Goal: Task Accomplishment & Management: Use online tool/utility

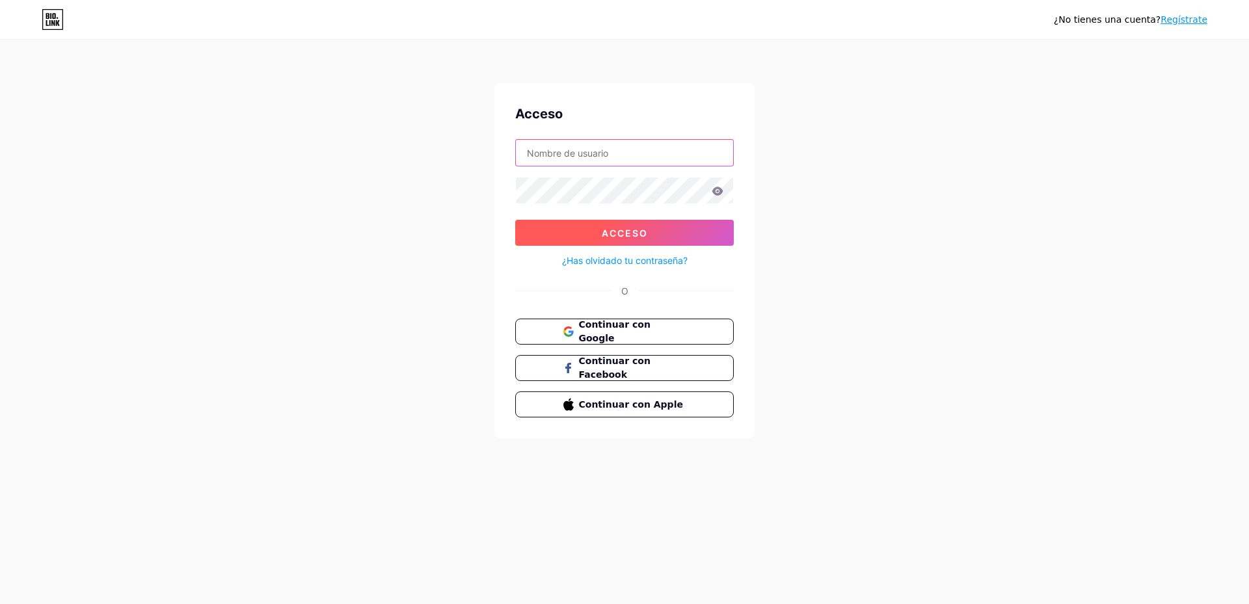
type input "[EMAIL_ADDRESS][DOMAIN_NAME]"
click at [622, 228] on font "Acceso" at bounding box center [624, 233] width 46 height 11
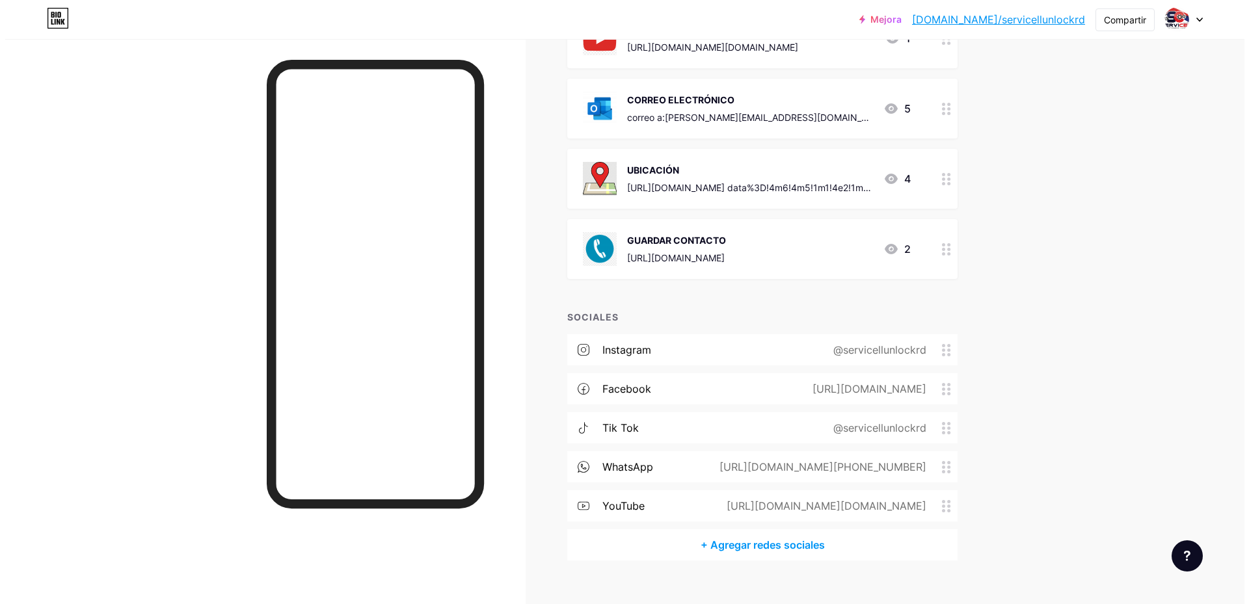
scroll to position [498, 0]
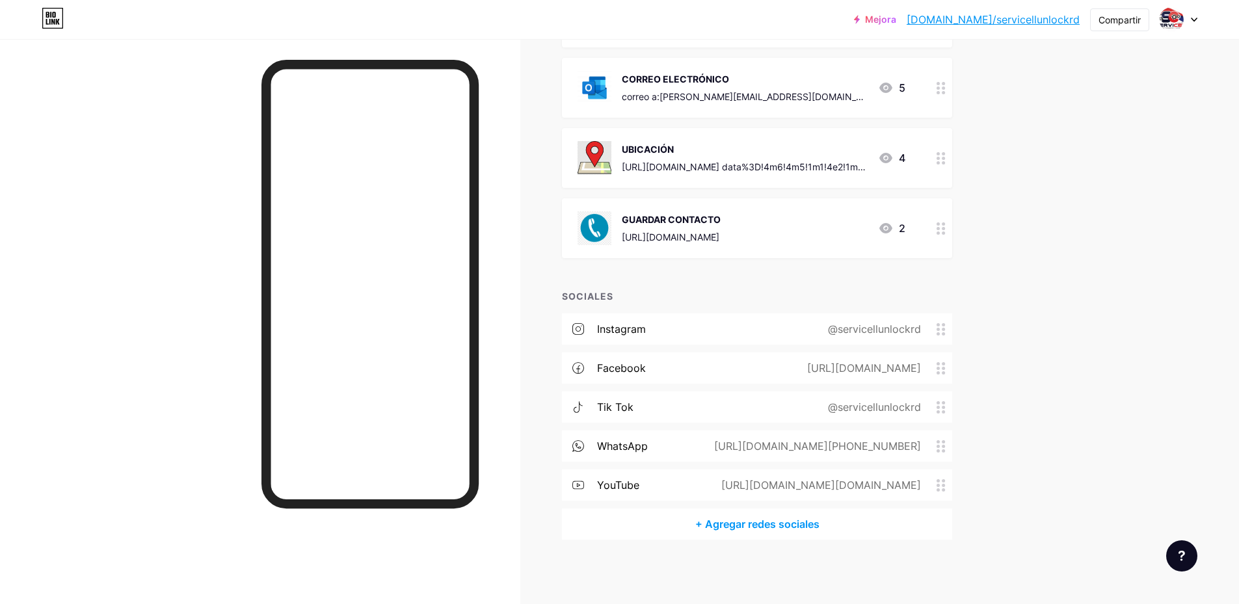
click at [806, 529] on font "+ Agregar redes sociales" at bounding box center [757, 524] width 124 height 13
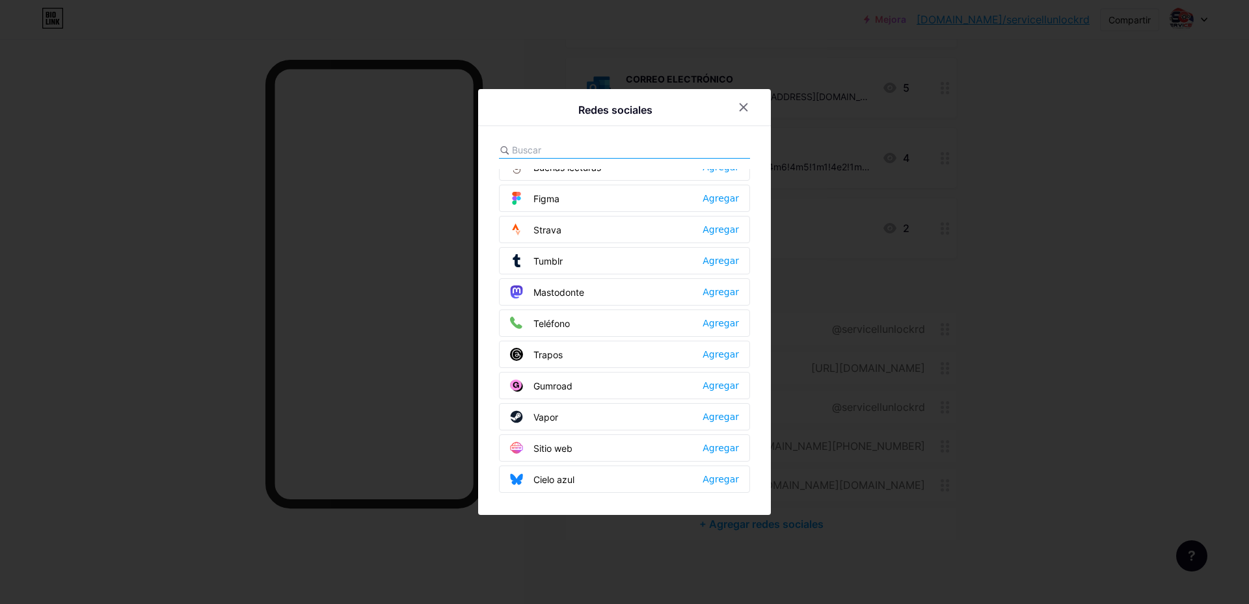
scroll to position [1173, 0]
click at [542, 155] on input "text" at bounding box center [584, 150] width 144 height 14
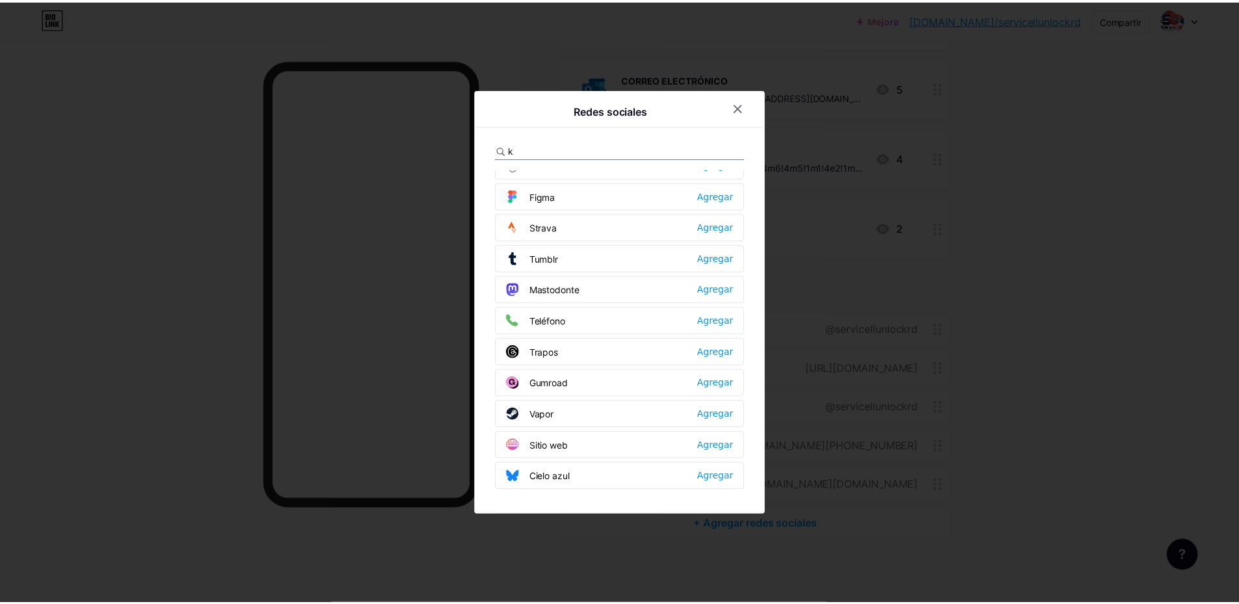
scroll to position [0, 0]
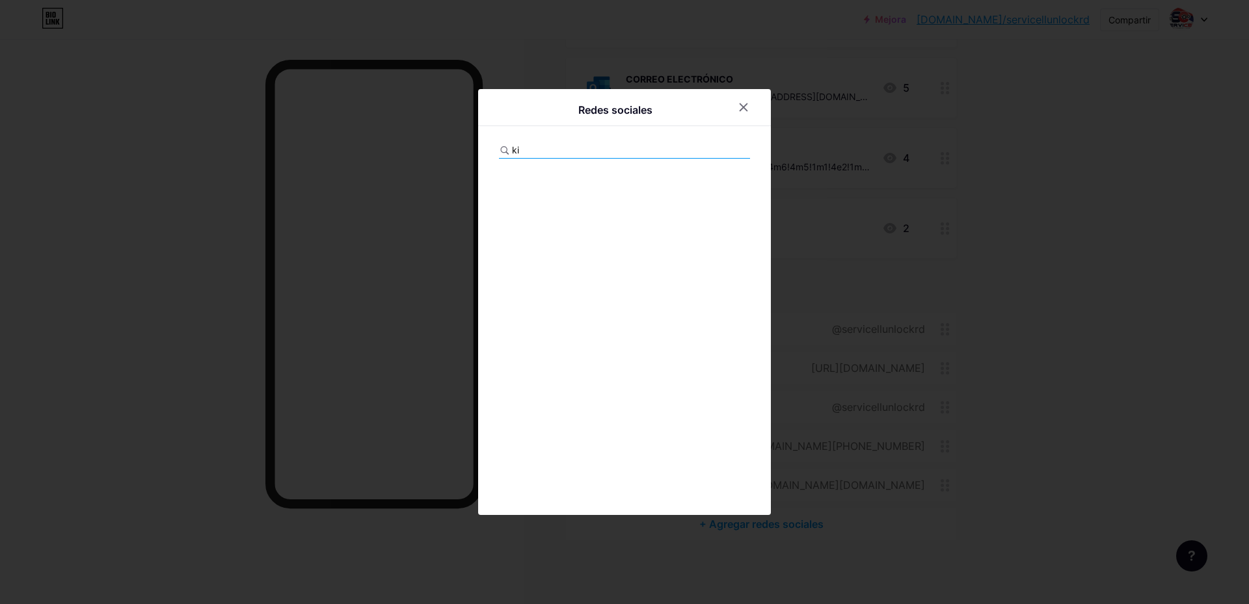
type input "k"
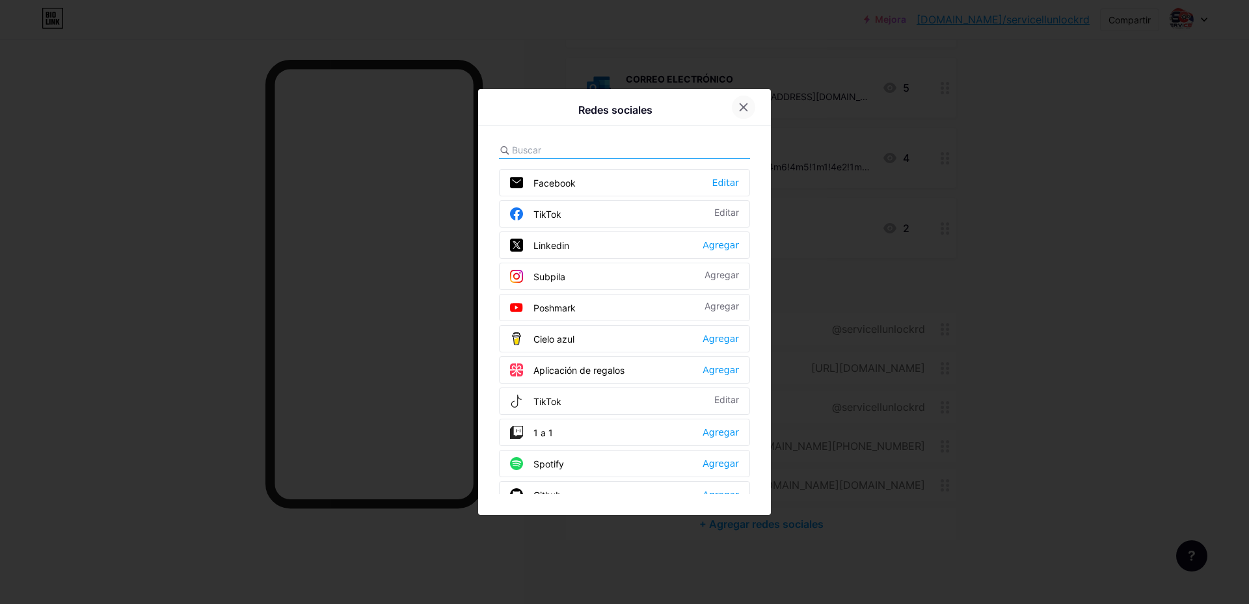
click at [748, 103] on div at bounding box center [743, 107] width 23 height 23
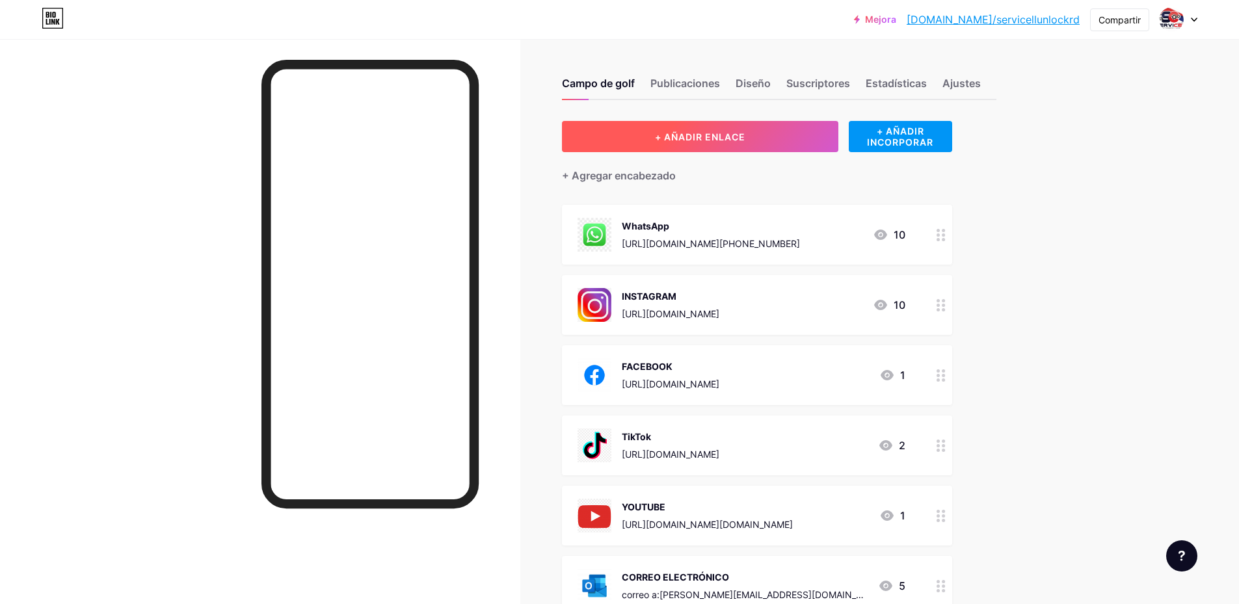
click at [708, 142] on button "+ AÑADIR ENLACE" at bounding box center [700, 136] width 276 height 31
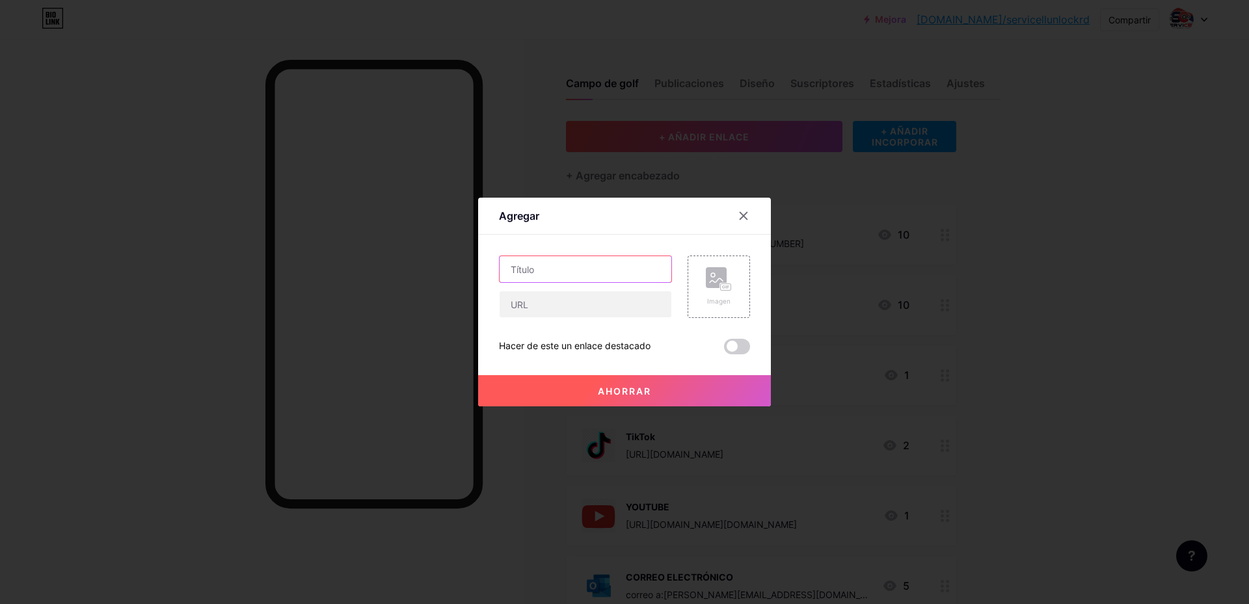
click at [558, 263] on input "text" at bounding box center [585, 269] width 172 height 26
type input "kick"
click at [529, 310] on input "text" at bounding box center [585, 304] width 172 height 26
paste input "[URL][DOMAIN_NAME]"
type input "[URL][DOMAIN_NAME]"
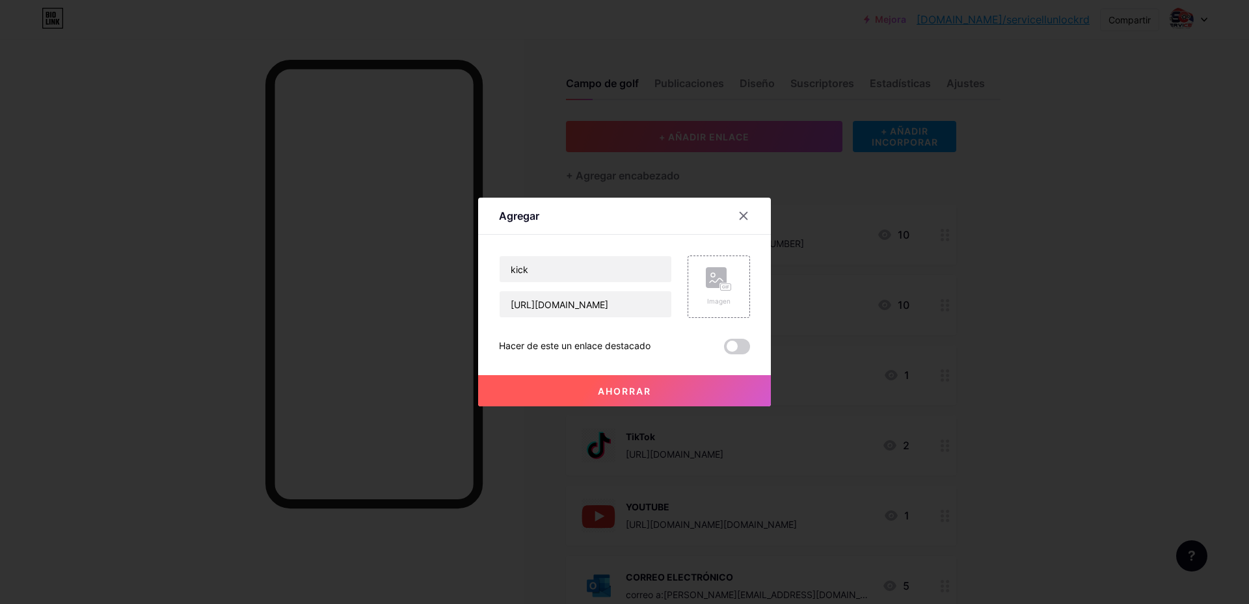
click at [737, 348] on span at bounding box center [737, 347] width 26 height 16
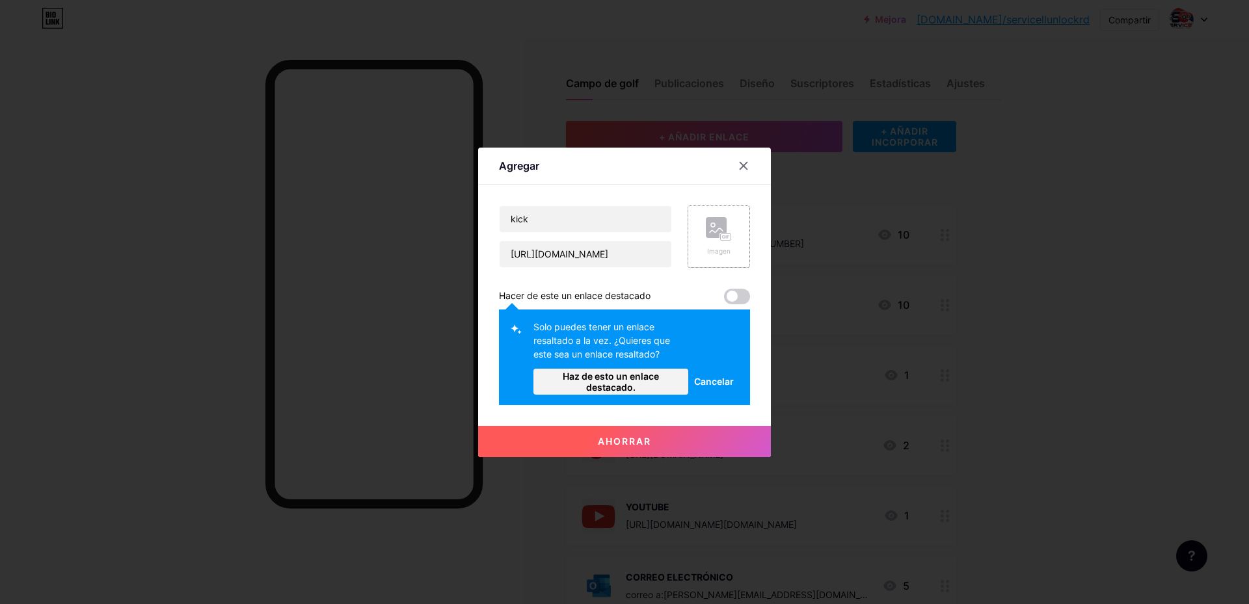
click at [698, 242] on div "Imagen" at bounding box center [718, 236] width 62 height 62
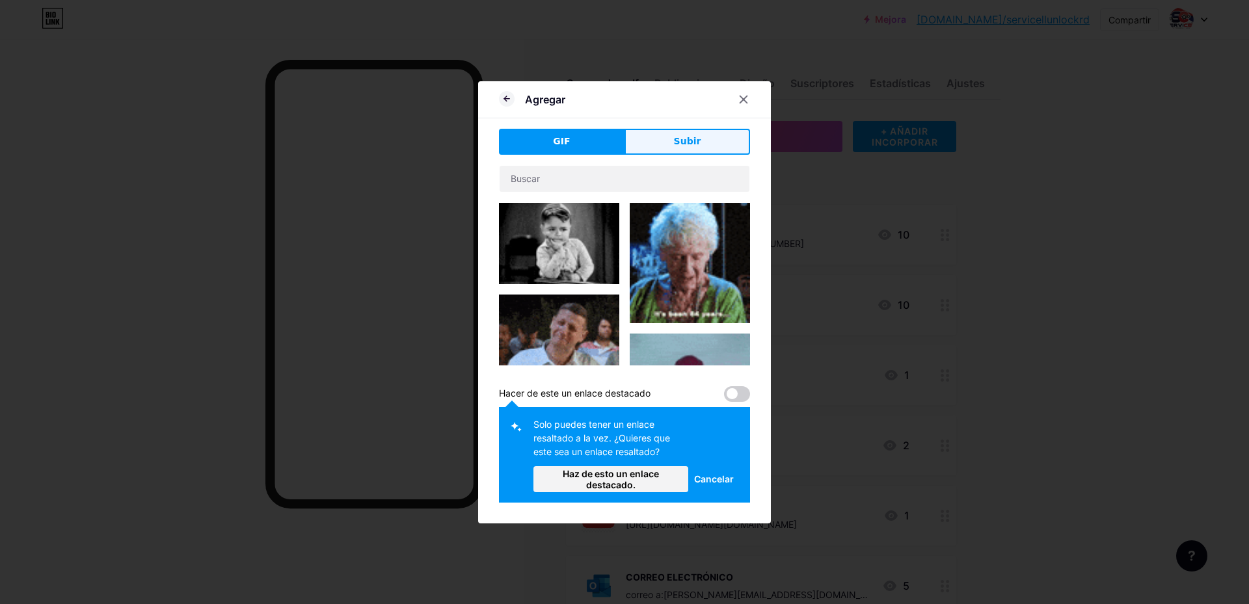
click at [698, 141] on font "Subir" at bounding box center [687, 141] width 27 height 10
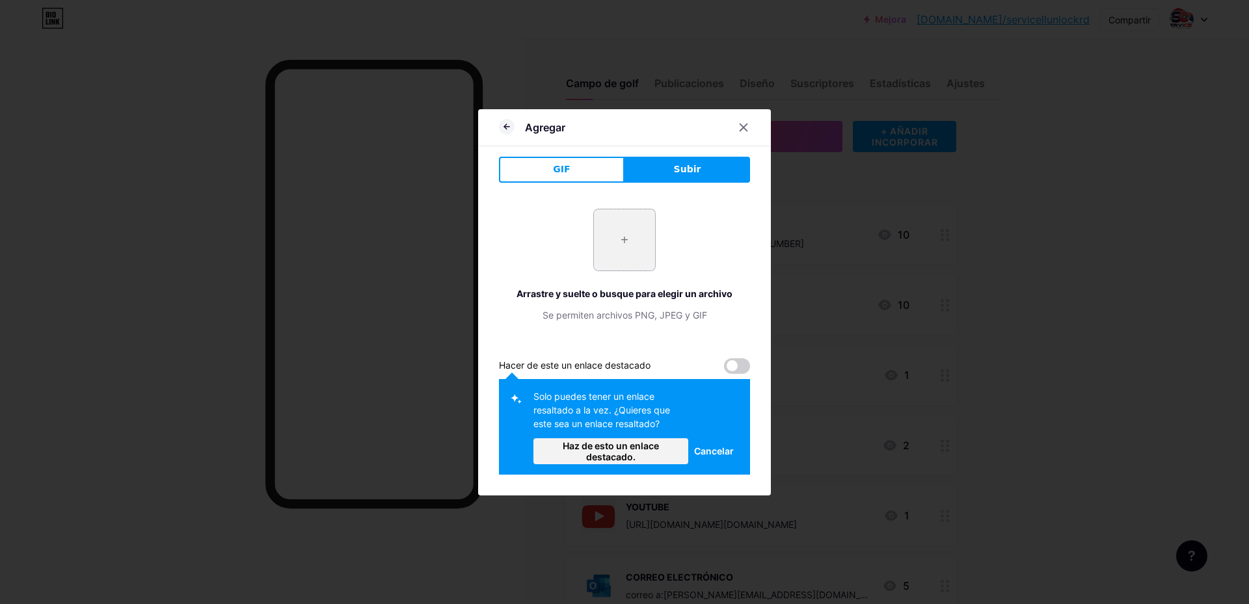
click at [624, 235] on input "file" at bounding box center [624, 239] width 61 height 61
type input "C:\fakepath\kick.jpg"
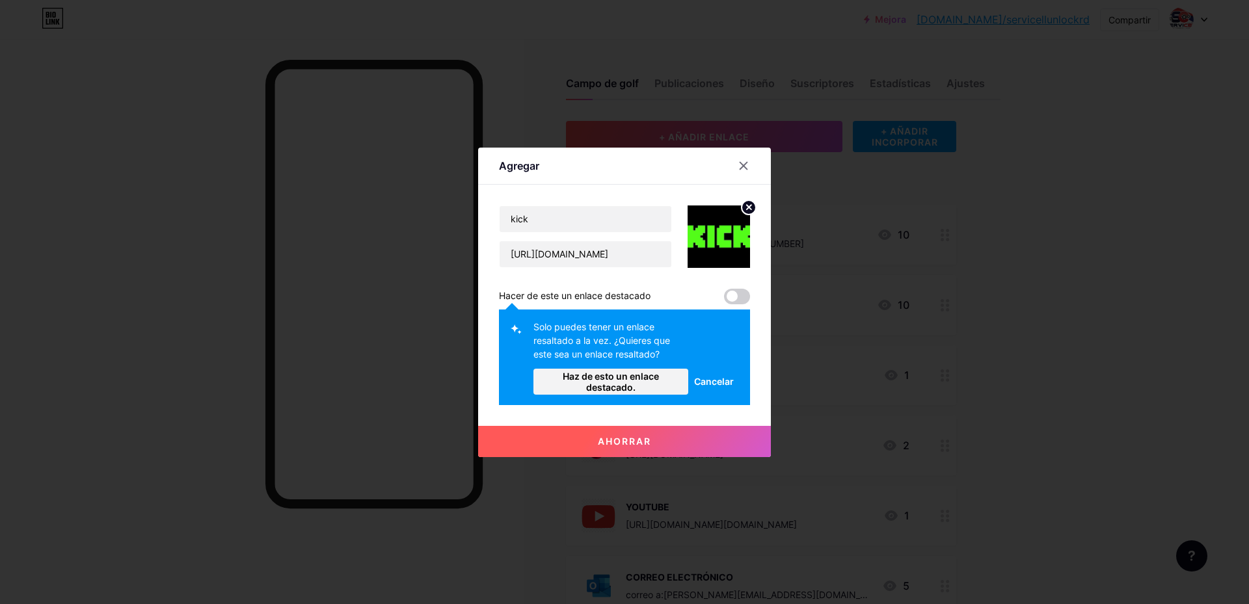
click at [709, 382] on font "Cancelar" at bounding box center [714, 381] width 40 height 11
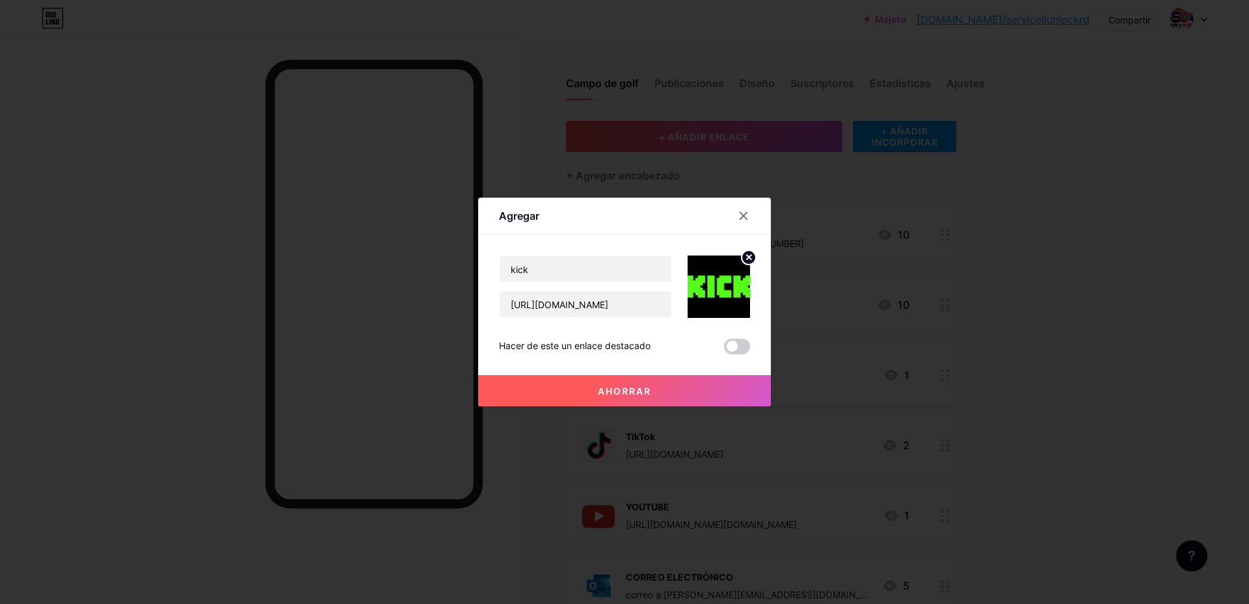
click at [620, 392] on font "Ahorrar" at bounding box center [624, 391] width 53 height 11
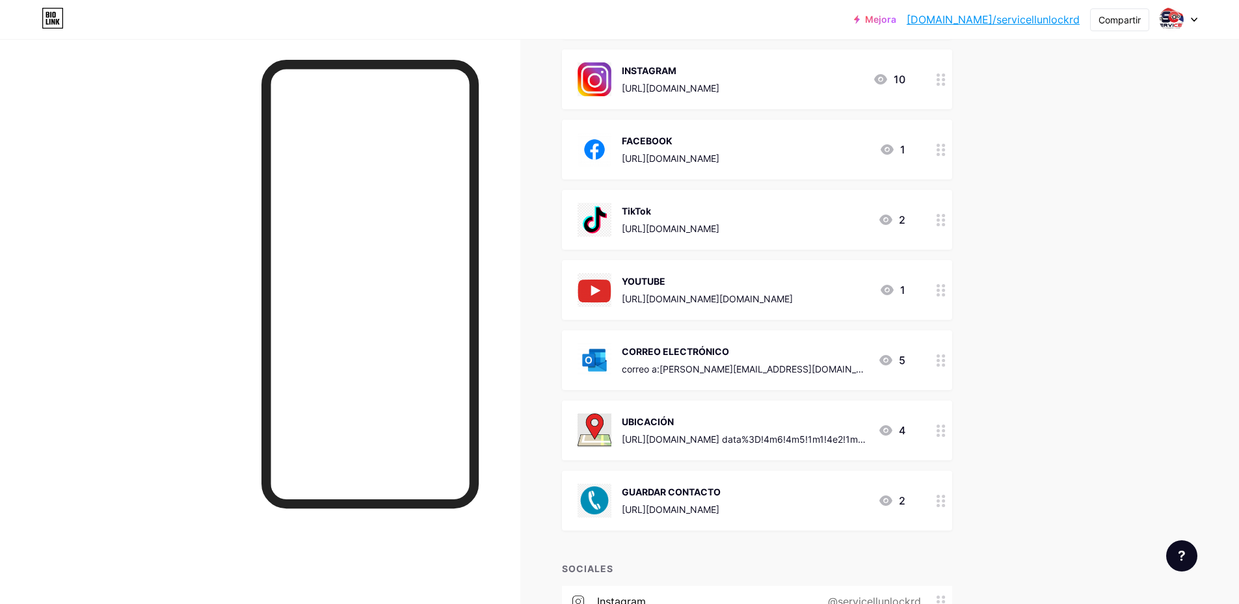
scroll to position [325, 0]
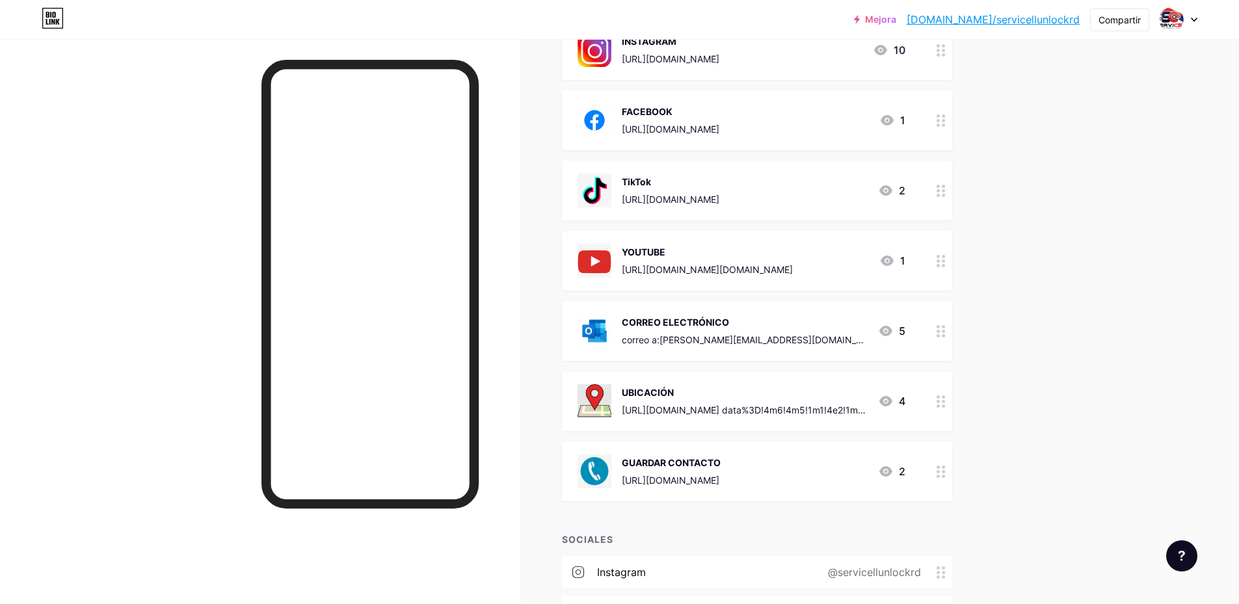
click at [945, 334] on circle at bounding box center [943, 335] width 3 height 3
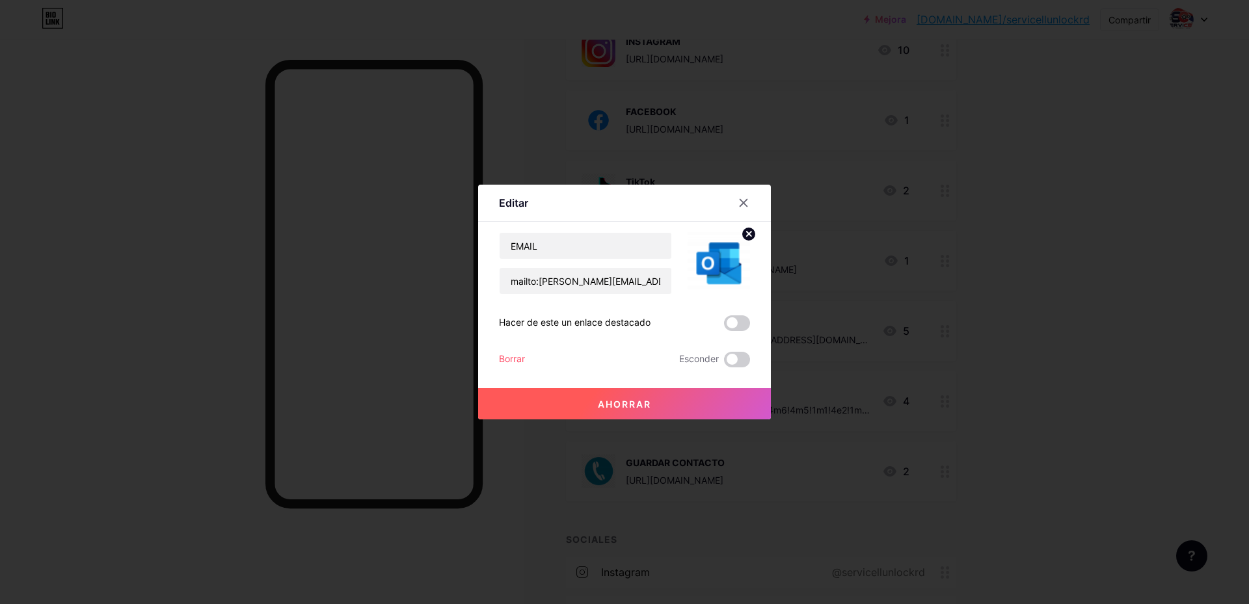
click at [514, 364] on div "Borrar" at bounding box center [512, 360] width 26 height 16
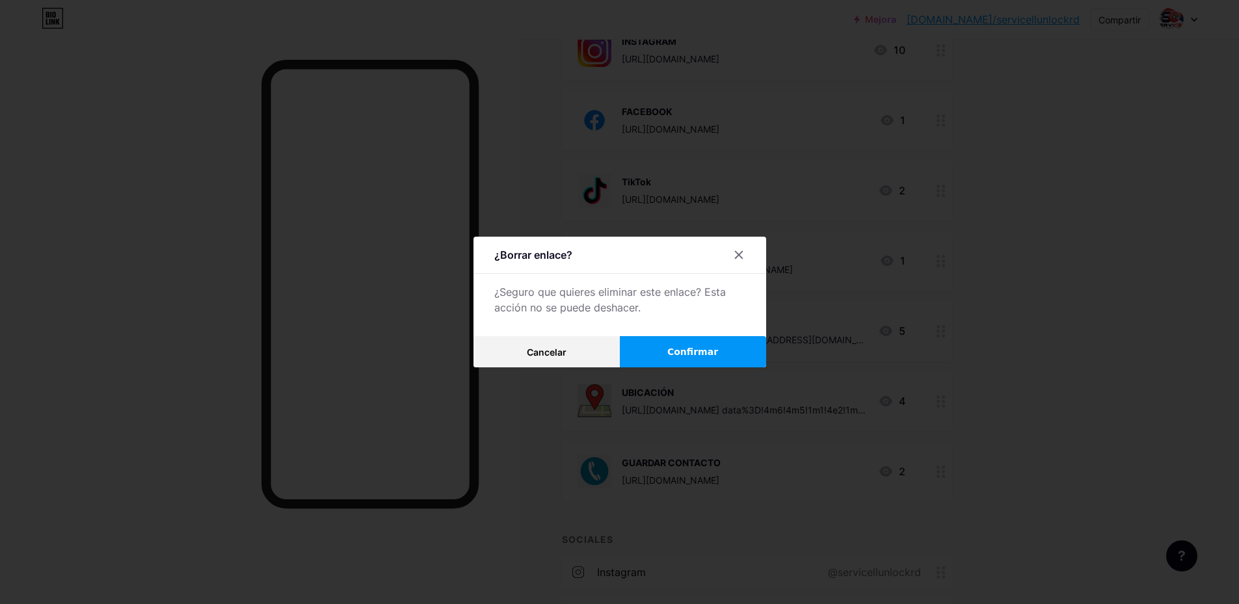
click at [689, 347] on font "Confirmar" at bounding box center [692, 352] width 51 height 10
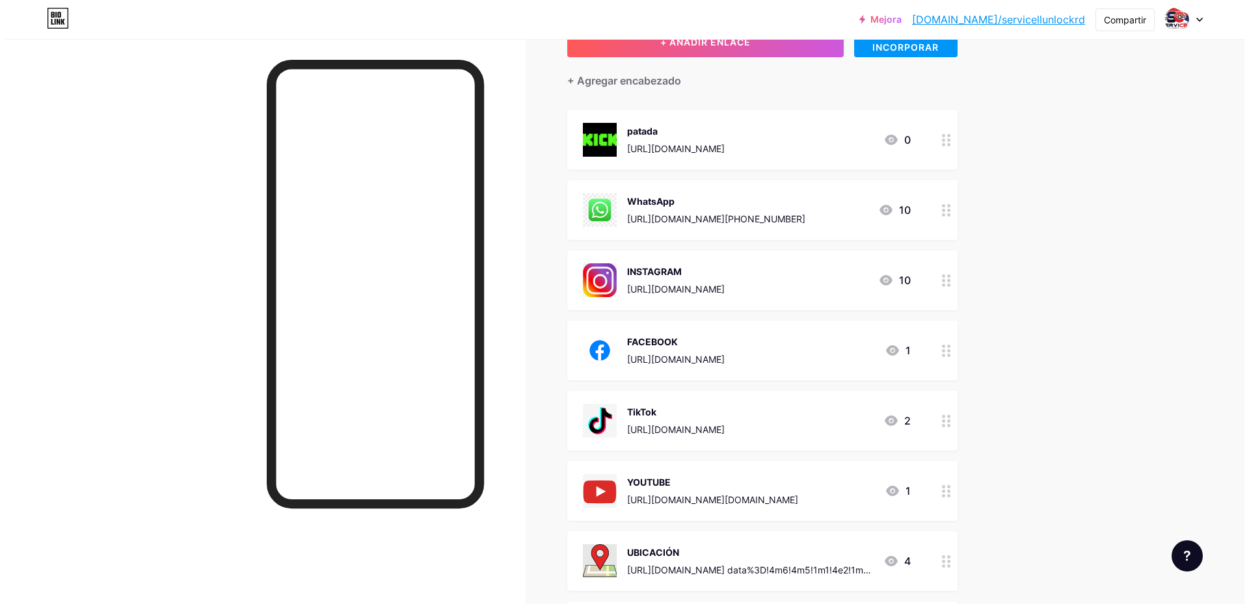
scroll to position [65, 0]
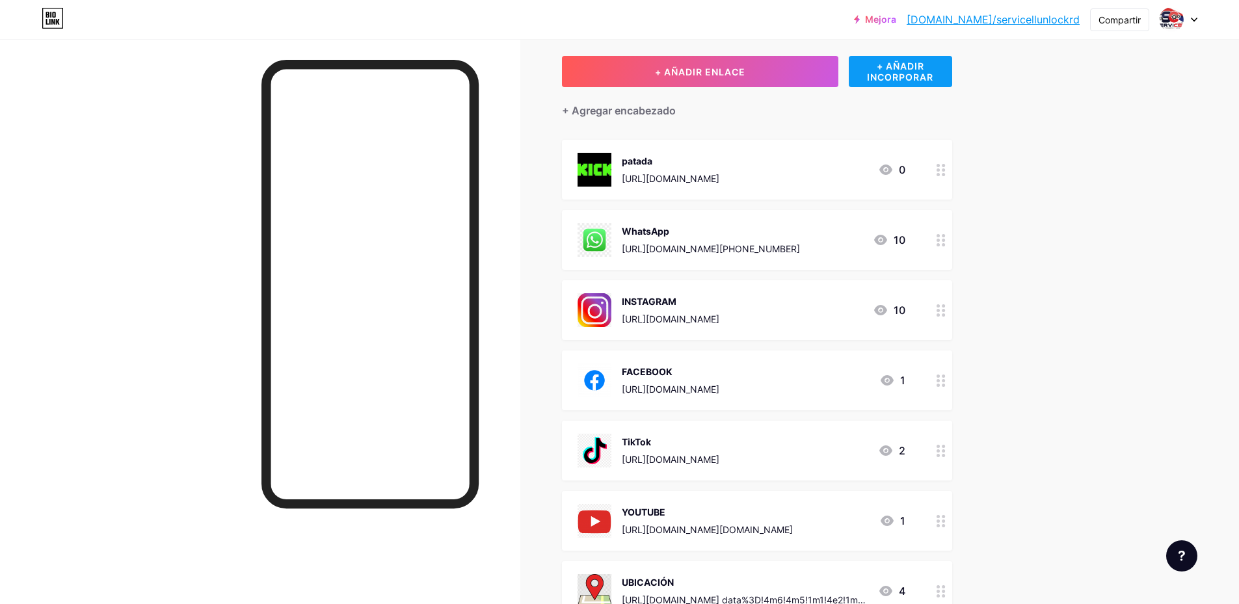
click at [914, 70] on font "+ AÑADIR INCORPORAR" at bounding box center [900, 71] width 66 height 22
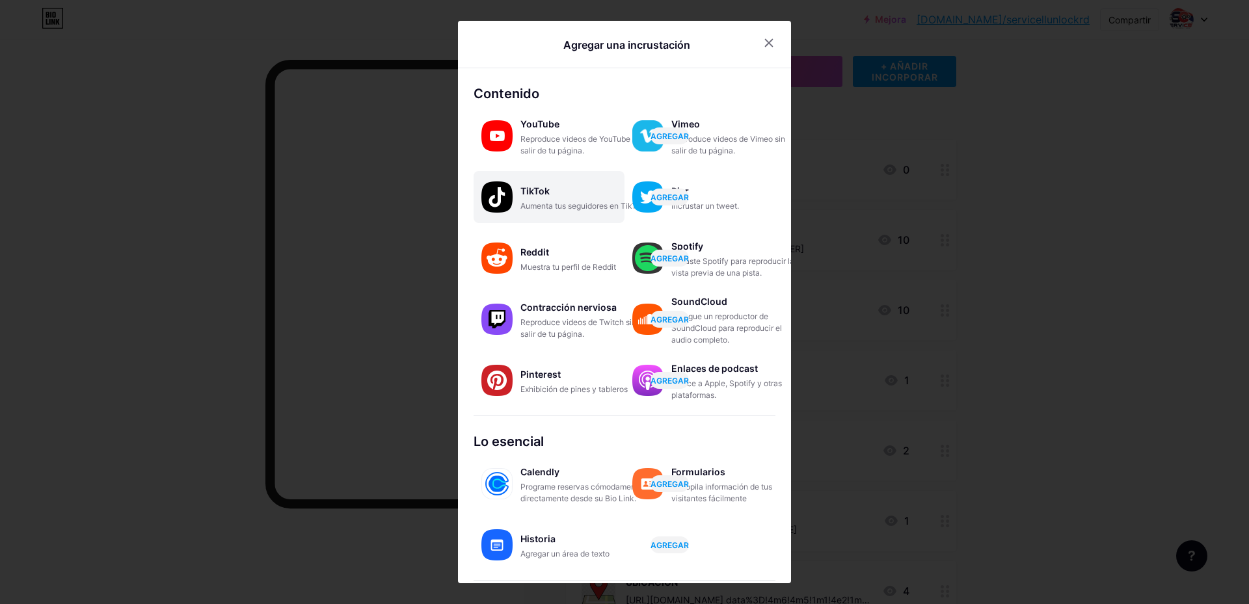
click at [514, 192] on div "TikTok Aumenta tus seguidores en TikTok AGREGAR" at bounding box center [548, 197] width 151 height 52
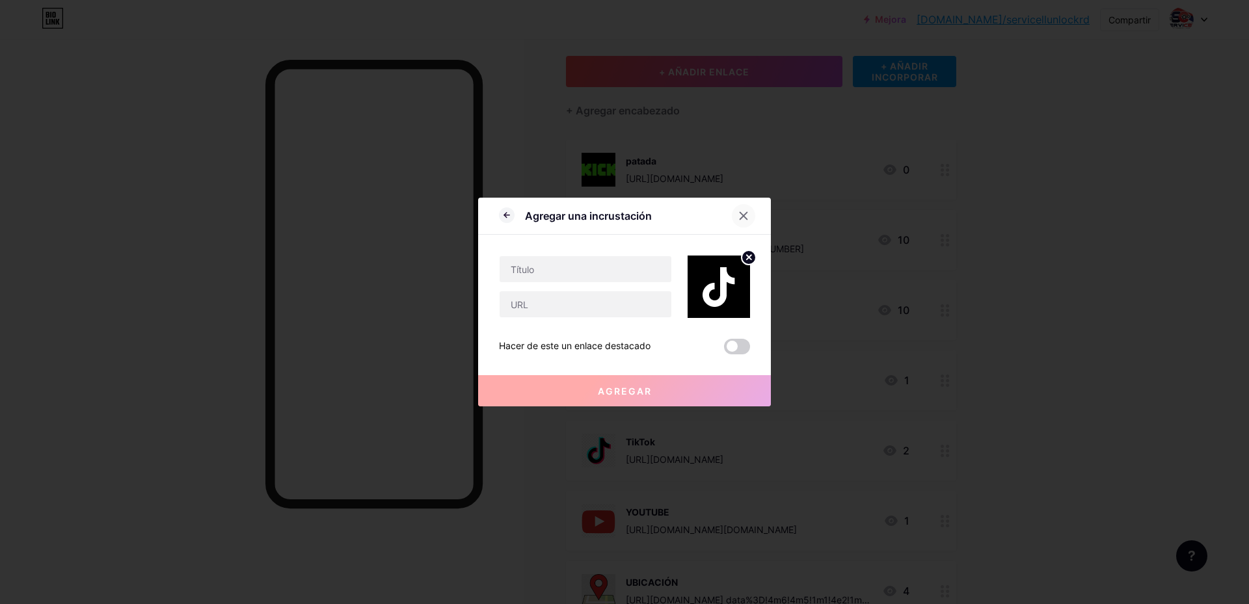
click at [740, 213] on icon at bounding box center [743, 216] width 7 height 7
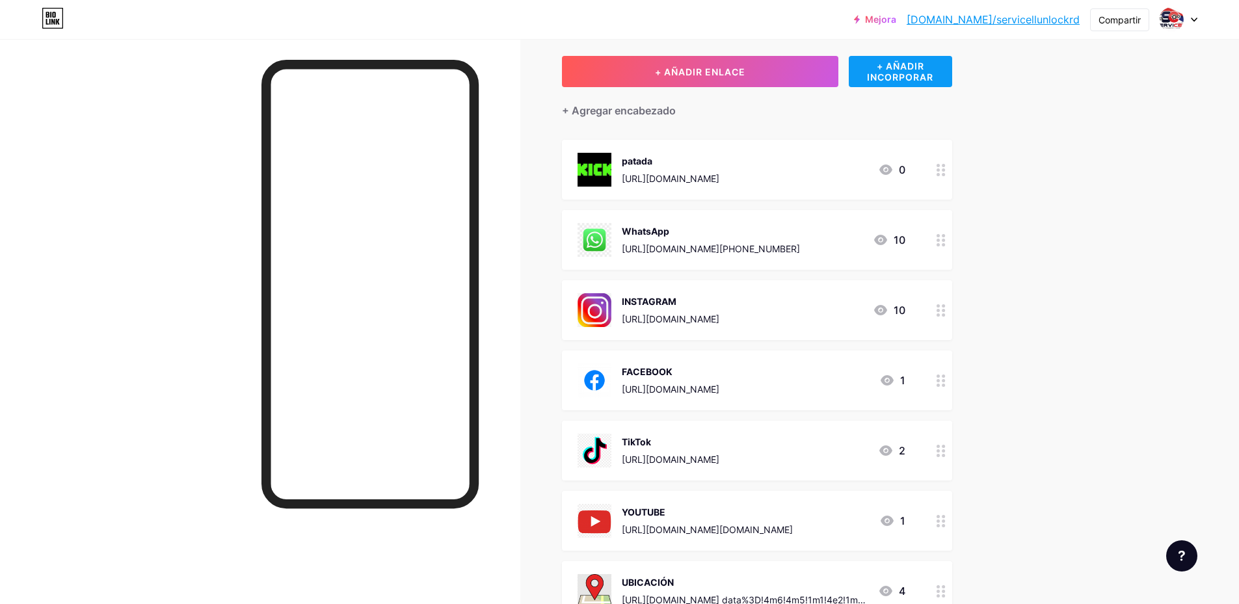
click at [893, 73] on font "+ AÑADIR INCORPORAR" at bounding box center [900, 71] width 66 height 22
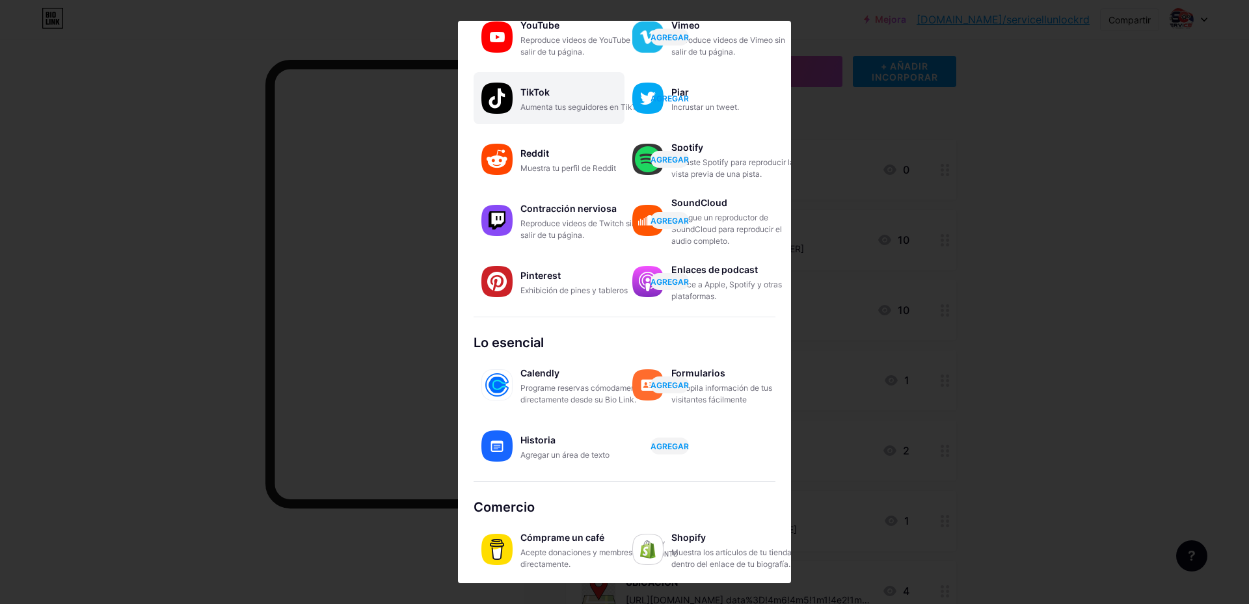
scroll to position [100, 0]
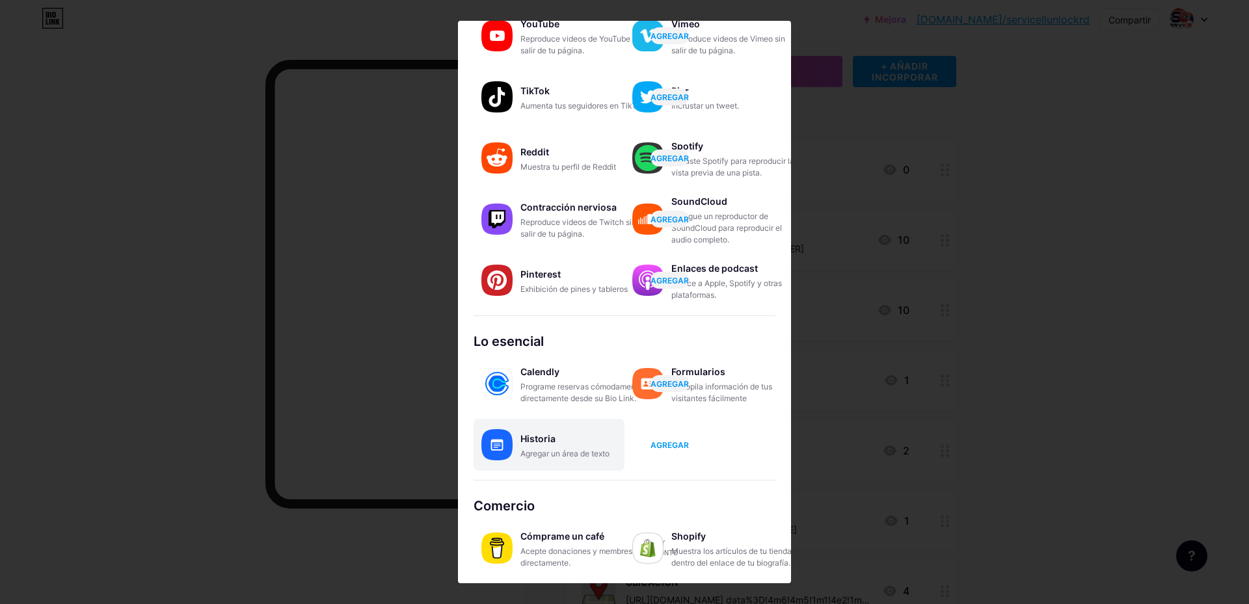
click at [682, 447] on font "AGREGAR" at bounding box center [669, 445] width 38 height 10
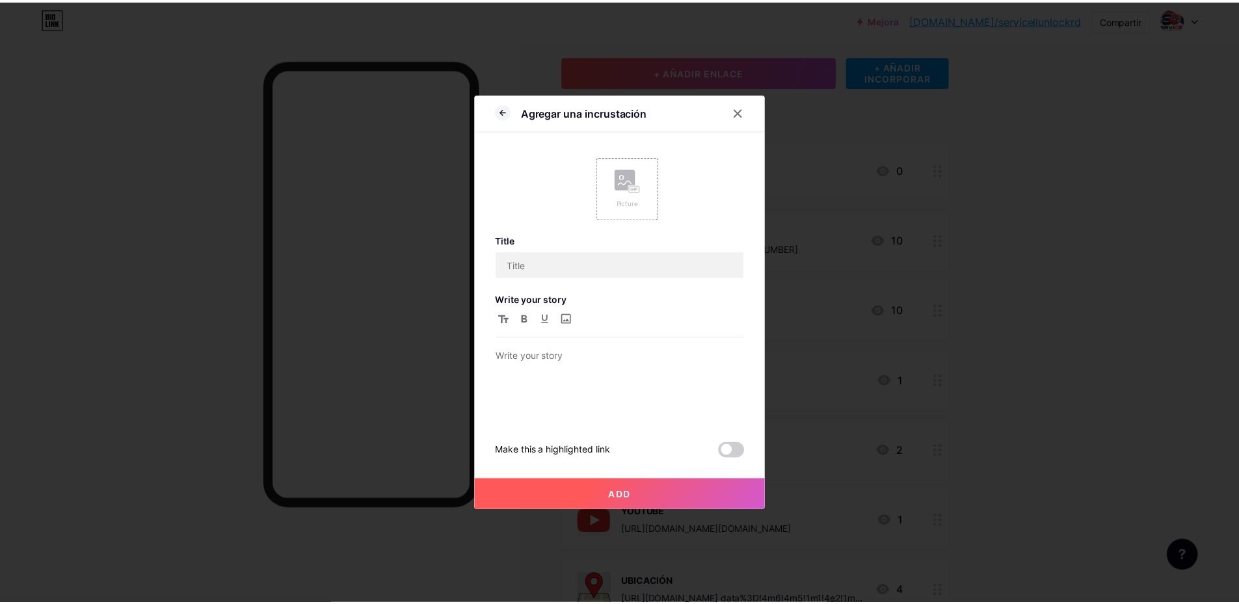
scroll to position [0, 0]
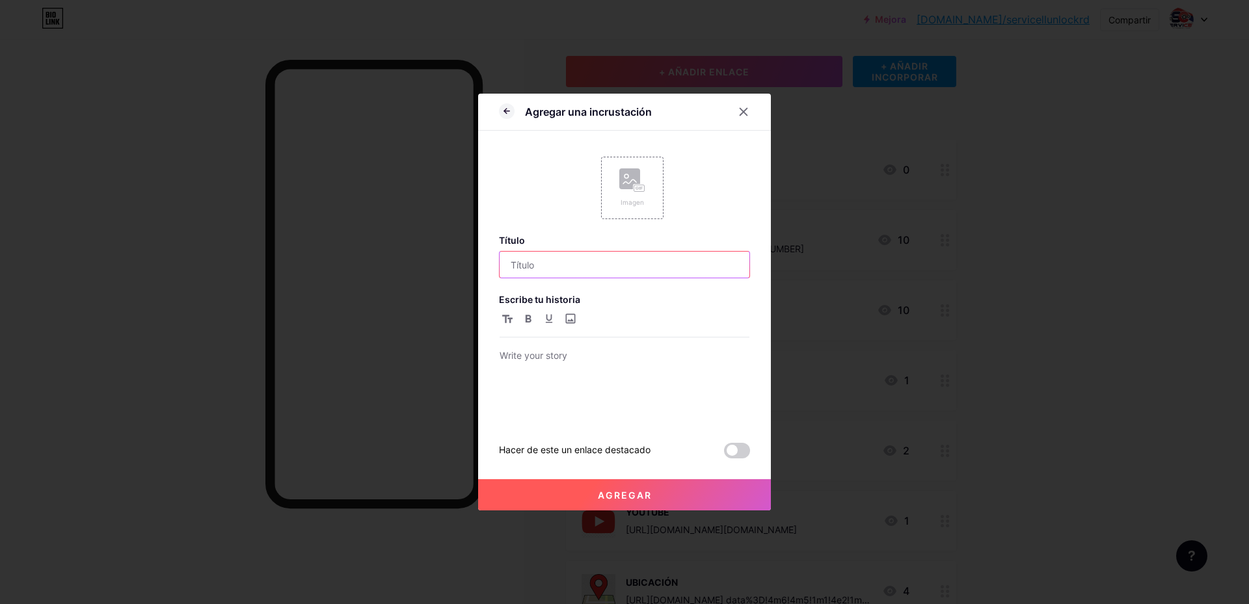
click at [537, 267] on input "text" at bounding box center [624, 265] width 250 height 26
type input "kick"
click at [741, 110] on icon at bounding box center [743, 112] width 7 height 7
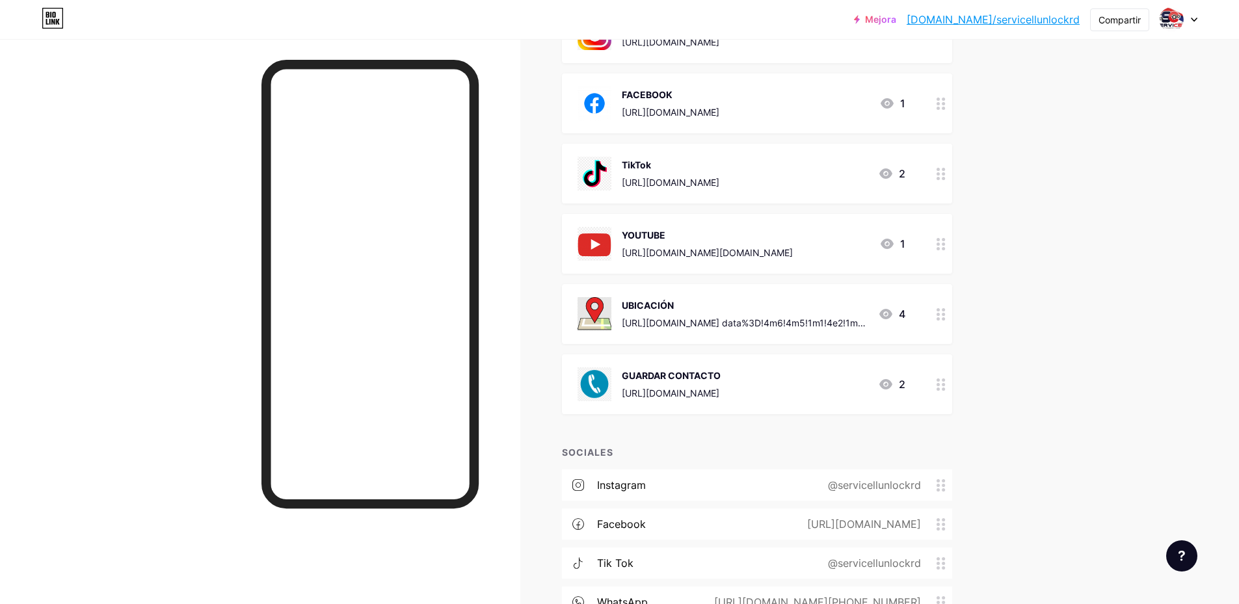
scroll to position [498, 0]
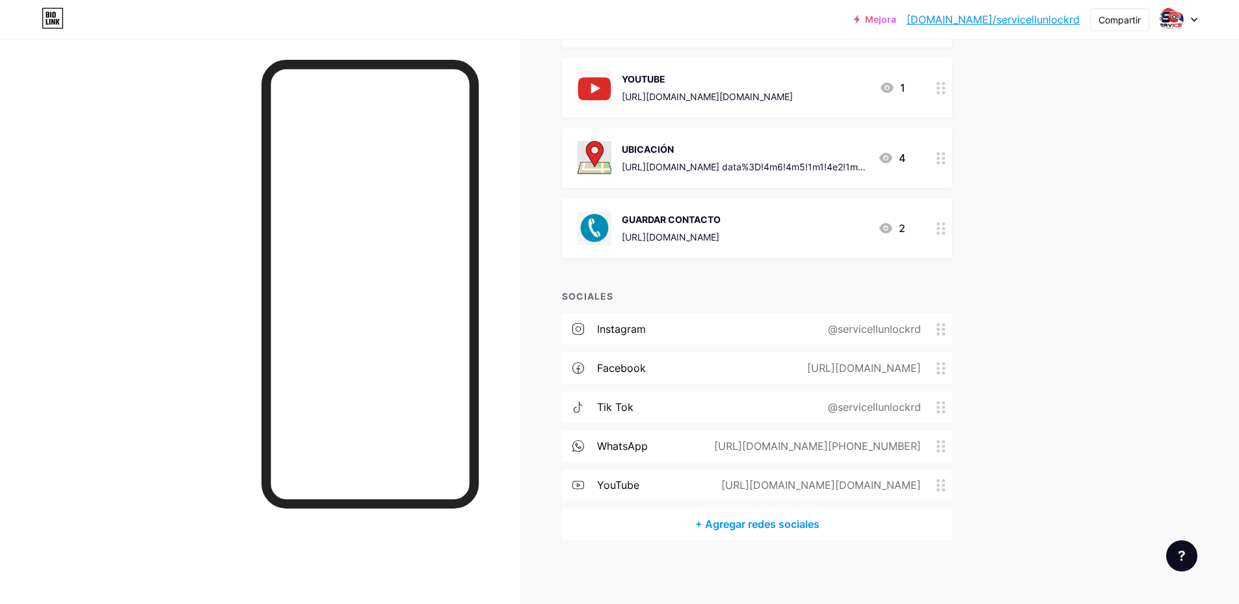
click at [758, 521] on font "+ Agregar redes sociales" at bounding box center [757, 524] width 124 height 13
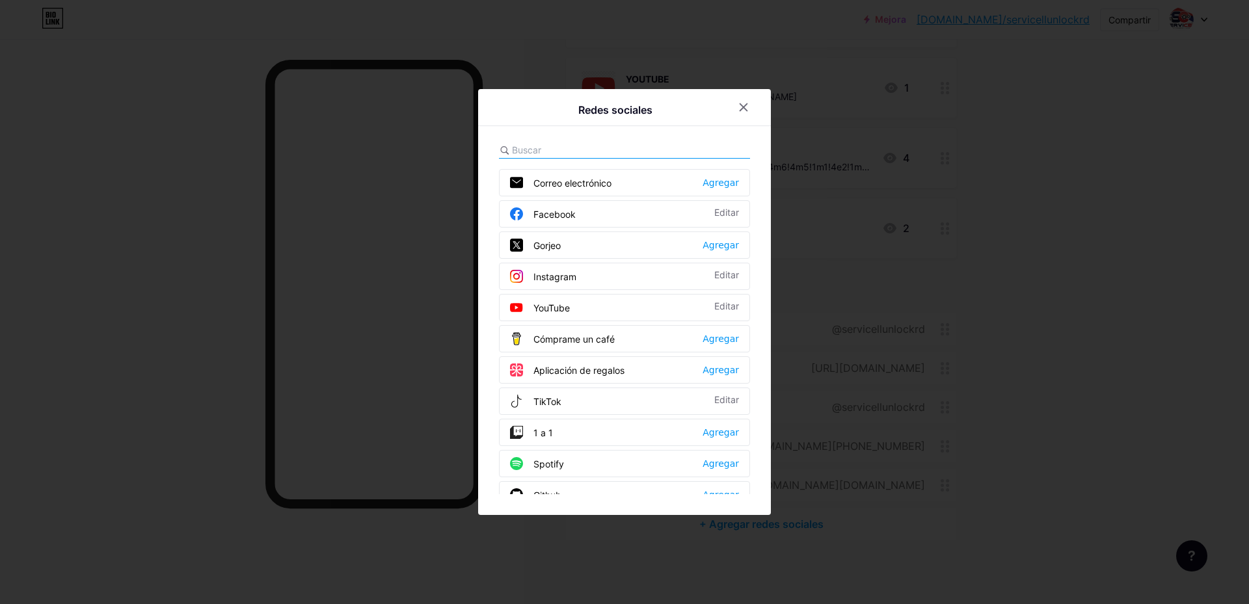
click at [598, 152] on input "text" at bounding box center [584, 150] width 144 height 14
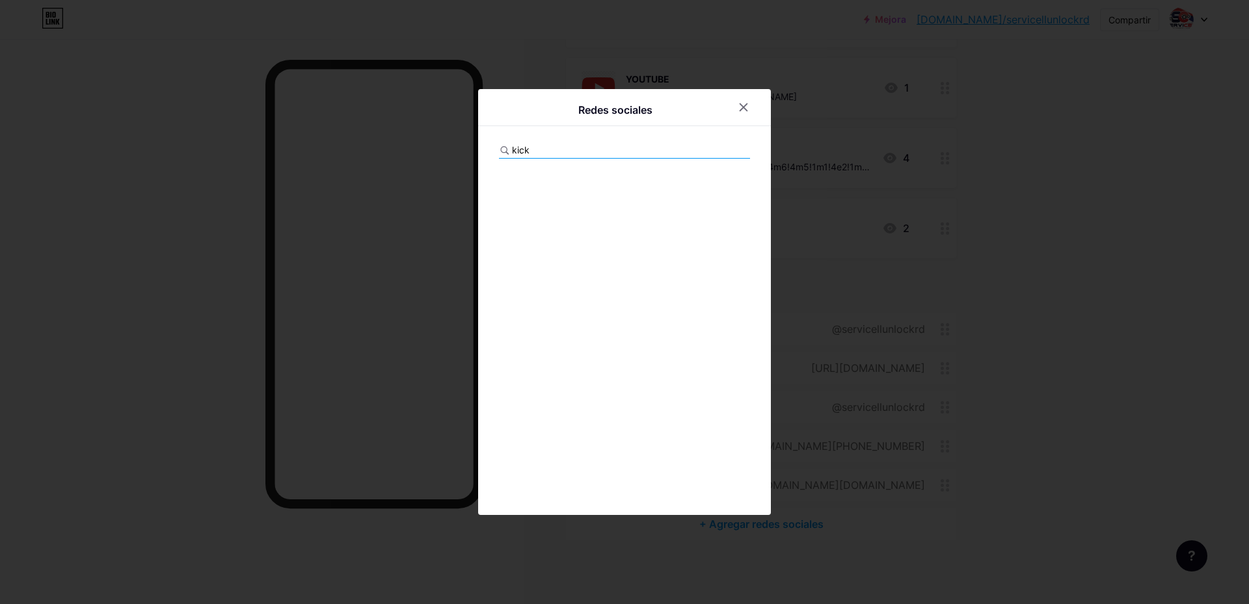
type input "kick"
click at [740, 112] on div at bounding box center [743, 107] width 23 height 23
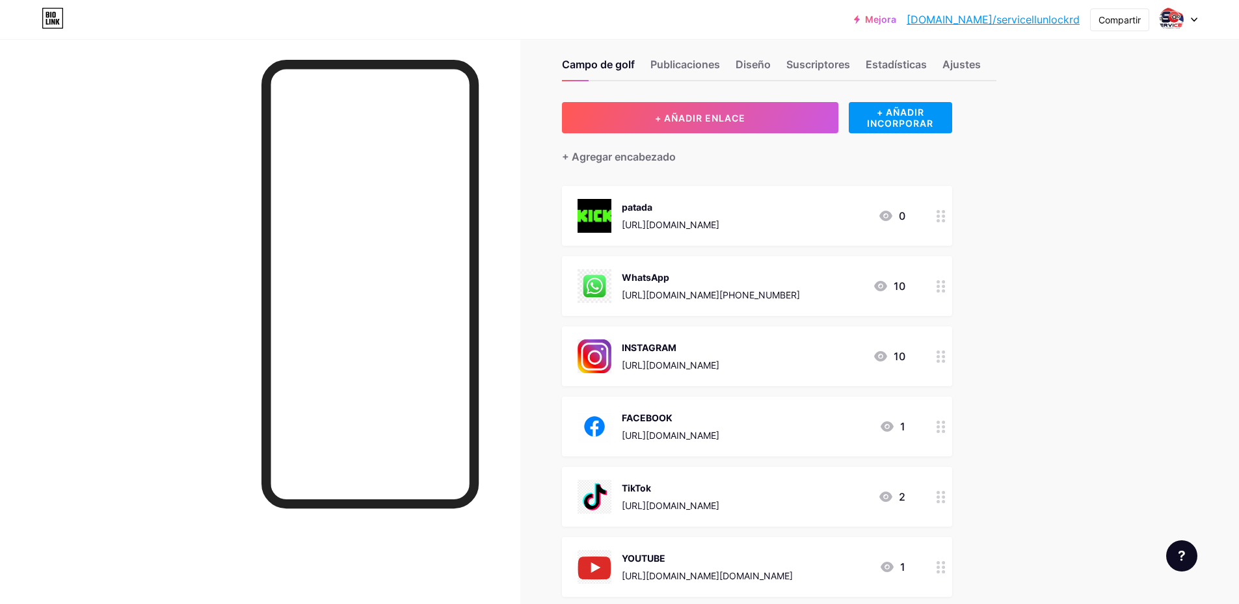
scroll to position [0, 0]
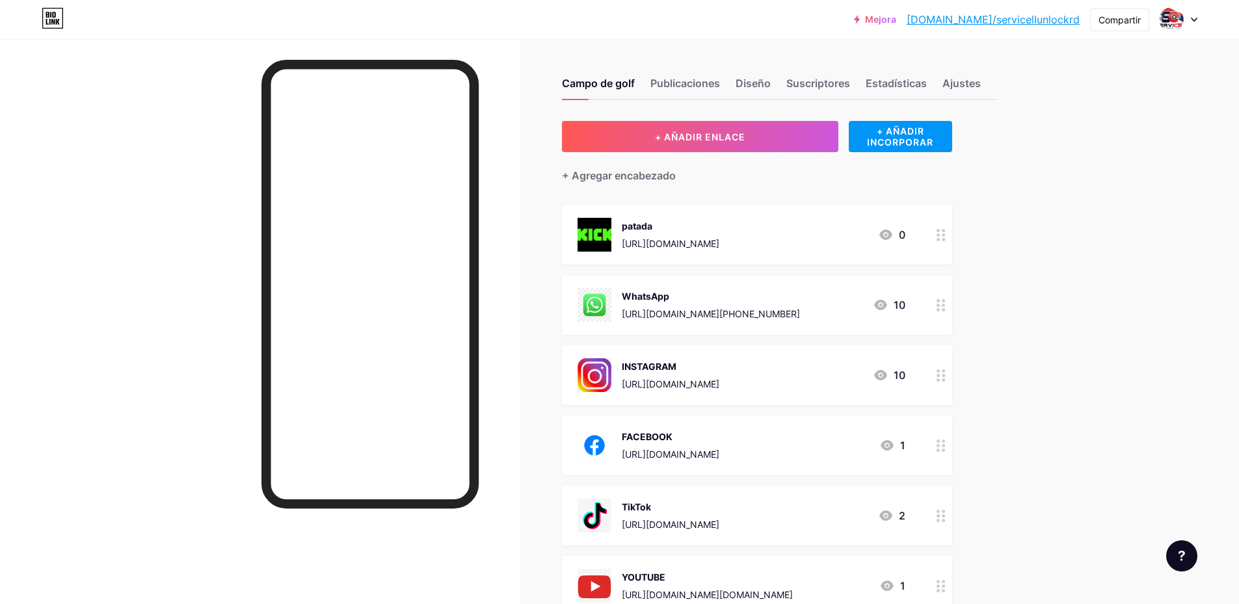
click at [1190, 21] on div at bounding box center [1178, 19] width 38 height 23
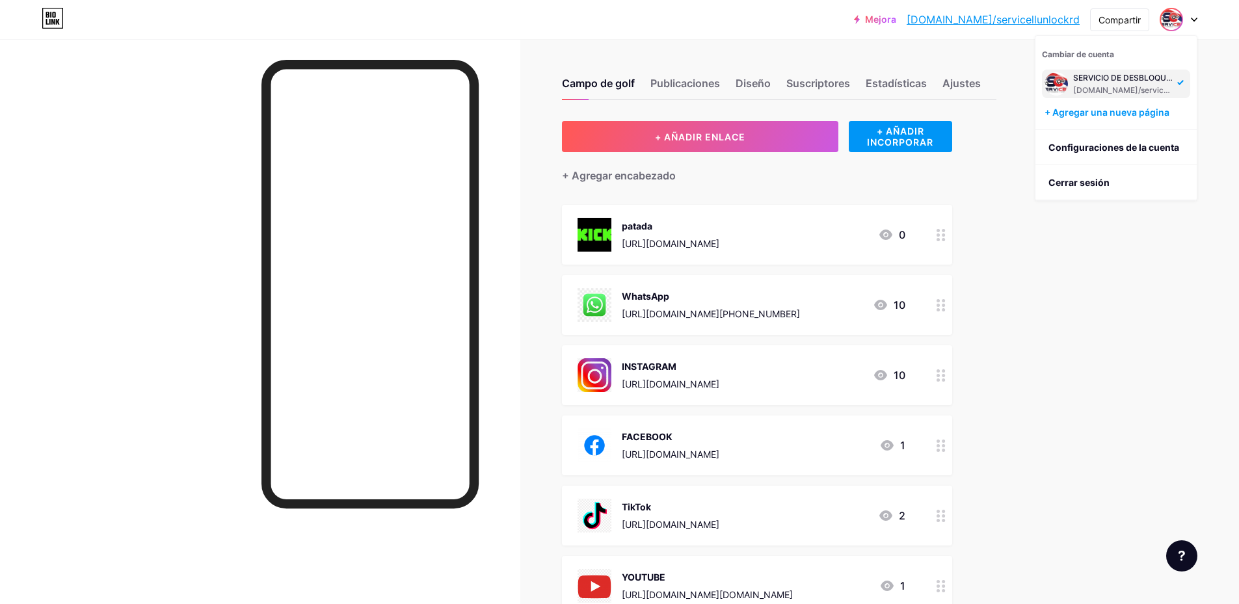
click at [1217, 111] on div "Mejora [DOMAIN_NAME]/servicio... [DOMAIN_NAME]/servicellunlockrd Compartir [GEO…" at bounding box center [619, 551] width 1239 height 1103
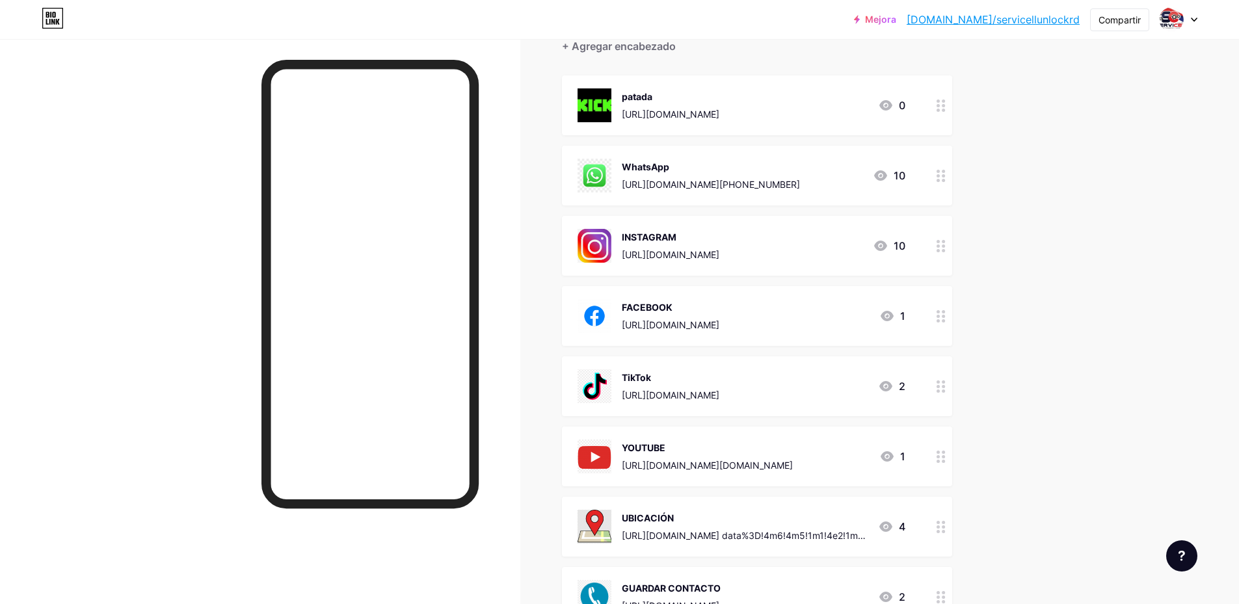
scroll to position [130, 0]
click at [946, 114] on div at bounding box center [941, 105] width 22 height 60
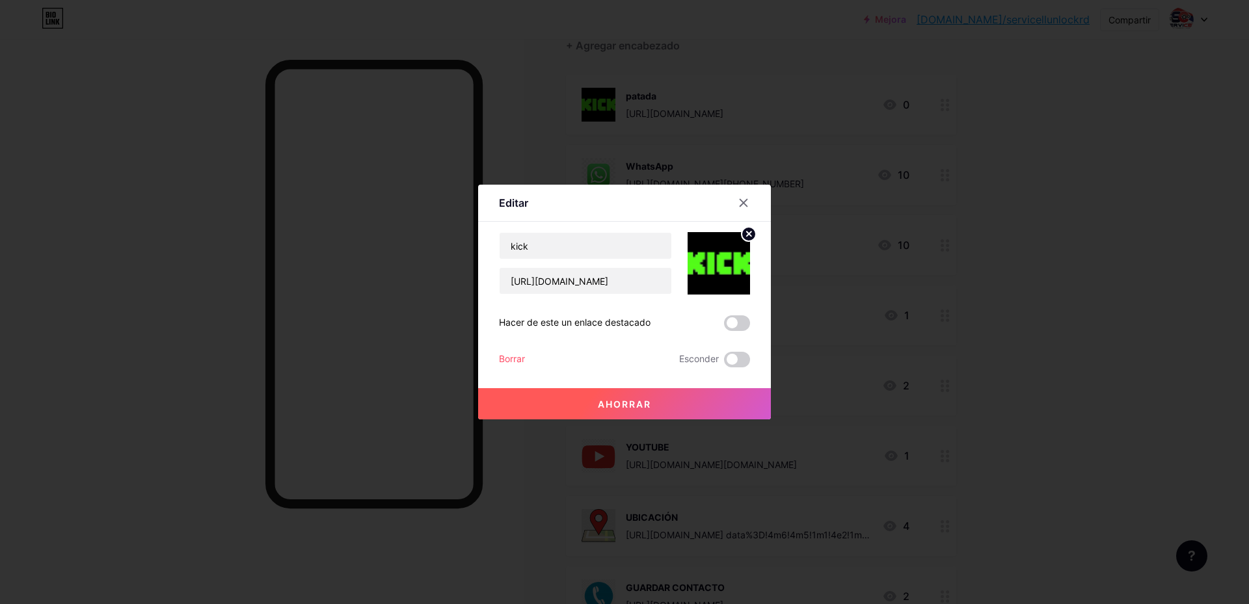
click at [994, 138] on div at bounding box center [624, 302] width 1249 height 604
